Goal: Information Seeking & Learning: Check status

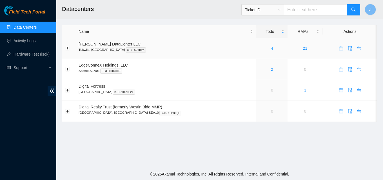
click at [271, 50] on link "4" at bounding box center [272, 48] width 2 height 5
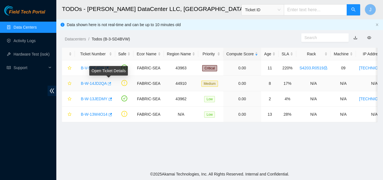
click at [110, 85] on icon "button" at bounding box center [109, 83] width 3 height 3
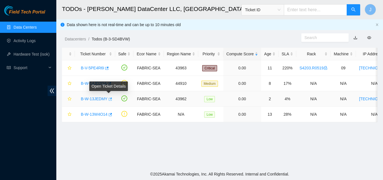
click at [108, 100] on icon "button" at bounding box center [110, 99] width 4 height 4
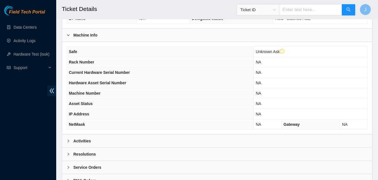
click at [146, 141] on div "Activities" at bounding box center [217, 141] width 310 height 13
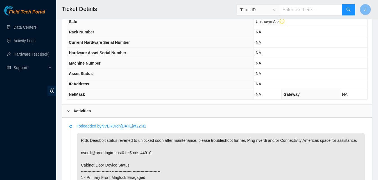
scroll to position [253, 0]
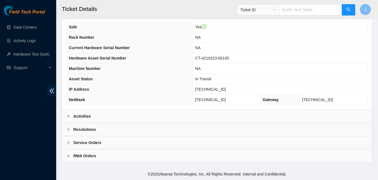
drag, startPoint x: 150, startPoint y: 116, endPoint x: 190, endPoint y: 103, distance: 41.7
click at [150, 116] on div "Activities" at bounding box center [217, 116] width 310 height 13
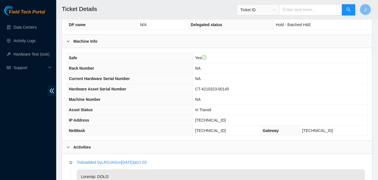
scroll to position [155, 0]
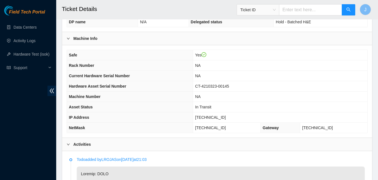
drag, startPoint x: 1, startPoint y: 122, endPoint x: 6, endPoint y: 122, distance: 5.1
click at [2, 122] on div "Field Tech Portal Data Centers Activity Logs Hardware Test (isok) Support" at bounding box center [28, 93] width 56 height 175
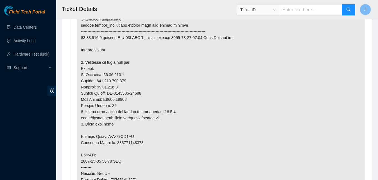
scroll to position [324, 0]
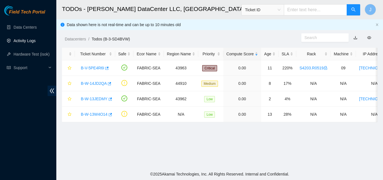
click at [30, 43] on link "Activity Logs" at bounding box center [25, 41] width 22 height 5
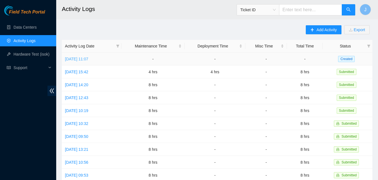
click at [88, 59] on link "Fri, 05 Sep 2025 11:07" at bounding box center [76, 59] width 23 height 5
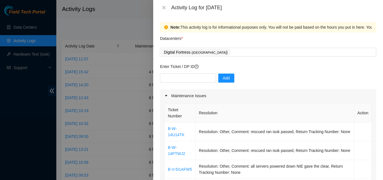
click at [109, 30] on div at bounding box center [191, 90] width 383 height 180
click at [165, 6] on icon "close" at bounding box center [163, 7] width 5 height 5
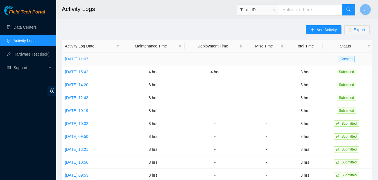
click at [88, 57] on link "Fri, 05 Sep 2025 11:07" at bounding box center [76, 59] width 23 height 5
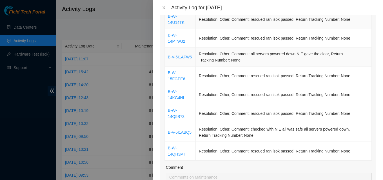
scroll to position [84, 0]
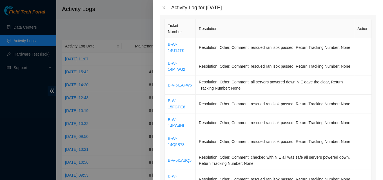
click at [136, 19] on div at bounding box center [191, 90] width 383 height 180
click at [163, 6] on icon "close" at bounding box center [163, 7] width 5 height 5
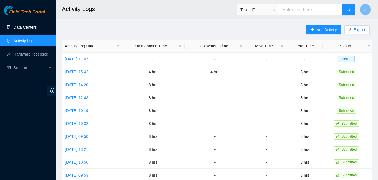
click at [19, 26] on link "Data Centers" at bounding box center [25, 27] width 23 height 5
